Goal: Download file/media

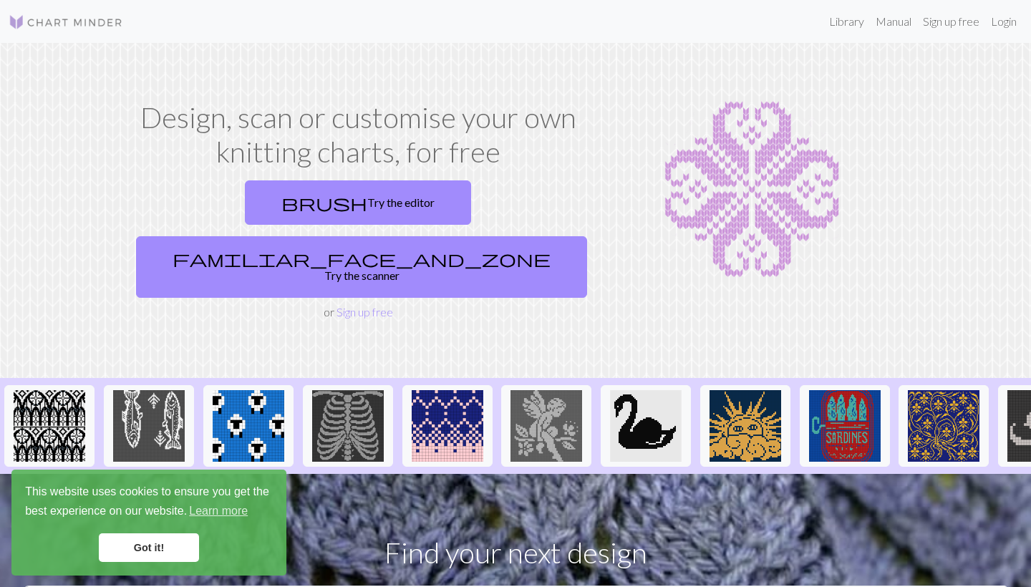
click at [151, 542] on link "Got it!" at bounding box center [149, 547] width 100 height 29
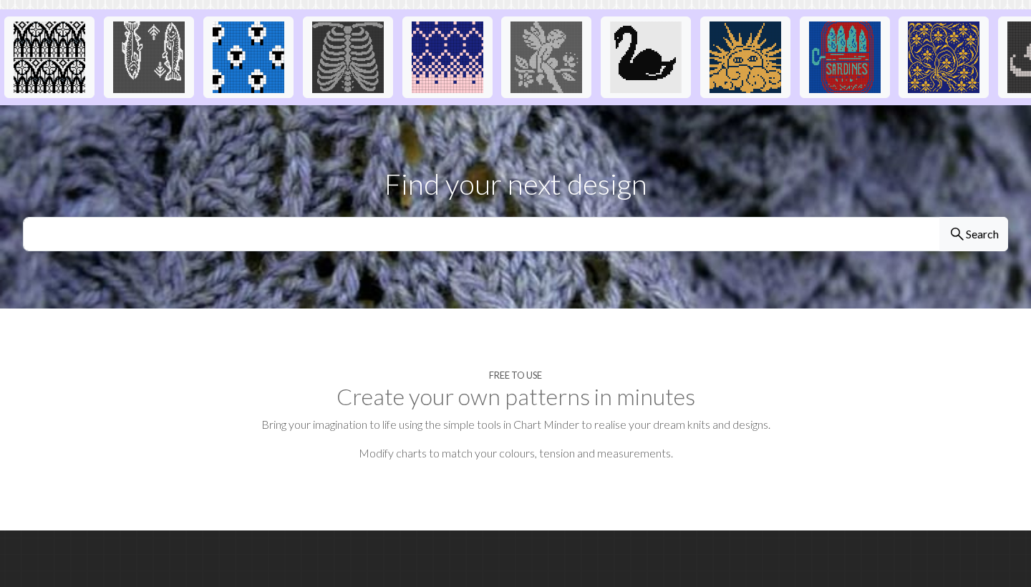
scroll to position [319, 0]
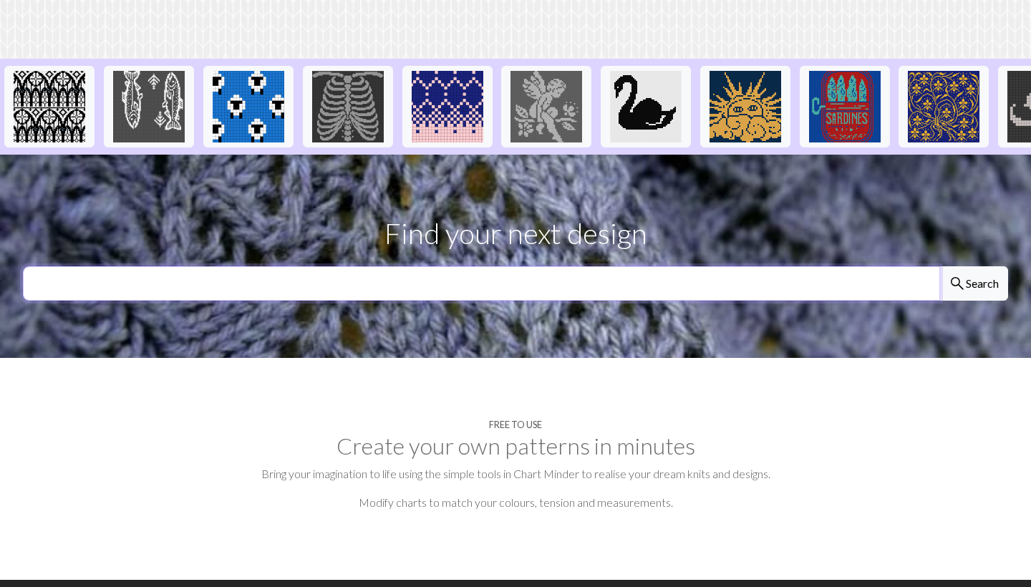
click at [413, 266] on input "text" at bounding box center [481, 283] width 917 height 34
type input "knight on a horse"
click at [973, 266] on button "search Search" at bounding box center [974, 283] width 69 height 34
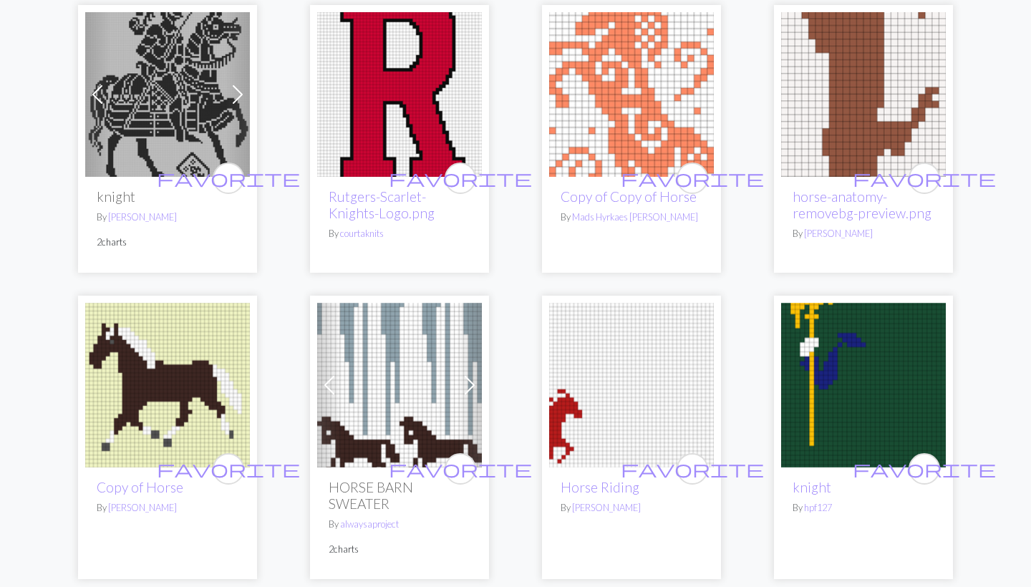
scroll to position [181, 0]
click at [185, 91] on img at bounding box center [167, 95] width 165 height 165
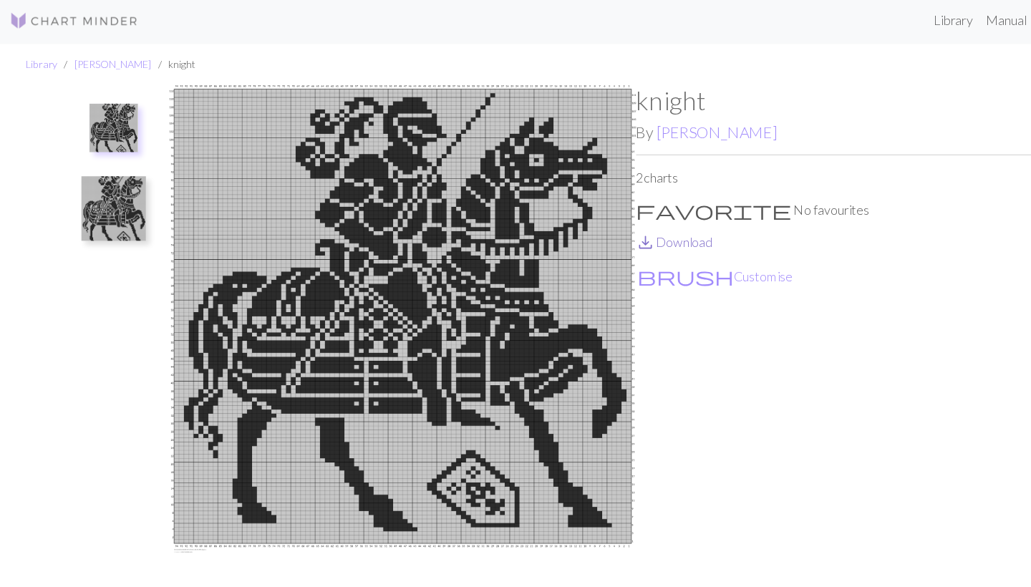
click at [609, 213] on link "save_alt Download" at bounding box center [599, 219] width 68 height 14
